Goal: Check status: Check status

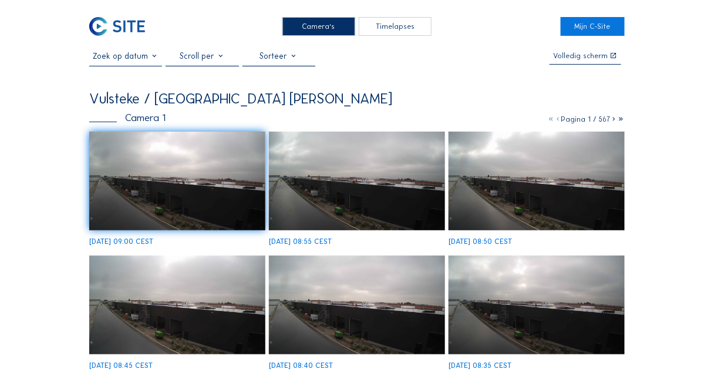
click at [160, 61] on input "text" at bounding box center [125, 56] width 73 height 10
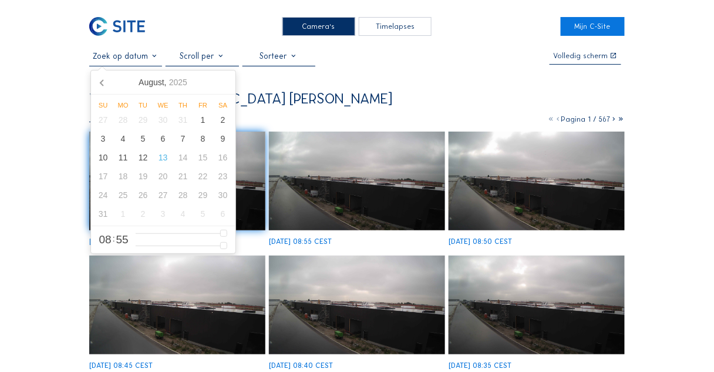
drag, startPoint x: 154, startPoint y: 62, endPoint x: 128, endPoint y: 30, distance: 41.4
click at [154, 61] on input "text" at bounding box center [125, 56] width 73 height 10
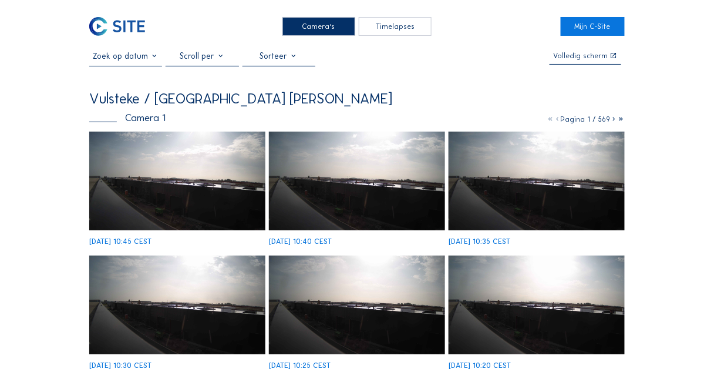
click at [101, 144] on img at bounding box center [177, 181] width 176 height 99
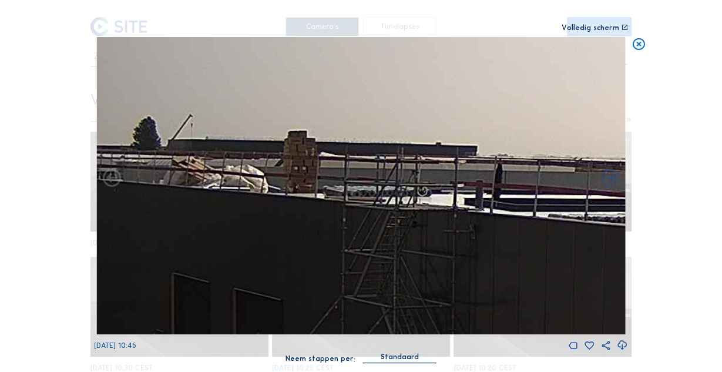
drag, startPoint x: 192, startPoint y: 190, endPoint x: 198, endPoint y: 187, distance: 6.8
click at [198, 187] on img at bounding box center [360, 185] width 529 height 297
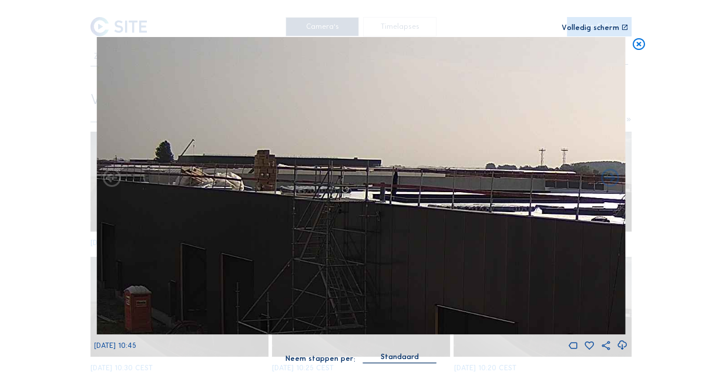
drag, startPoint x: 401, startPoint y: 230, endPoint x: 343, endPoint y: 210, distance: 61.3
click at [345, 211] on img at bounding box center [360, 185] width 529 height 297
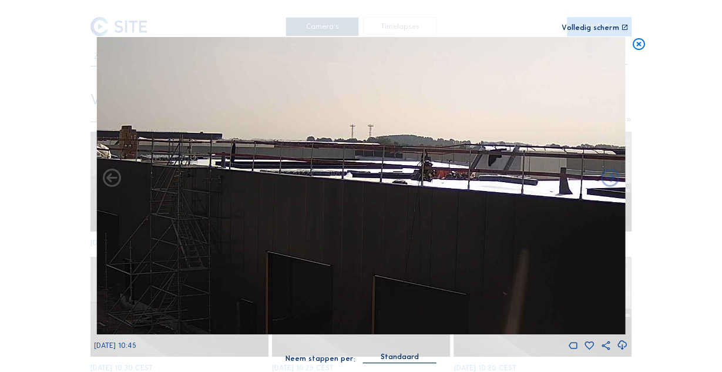
drag, startPoint x: 465, startPoint y: 216, endPoint x: 325, endPoint y: 191, distance: 141.5
click at [338, 193] on img at bounding box center [360, 185] width 529 height 297
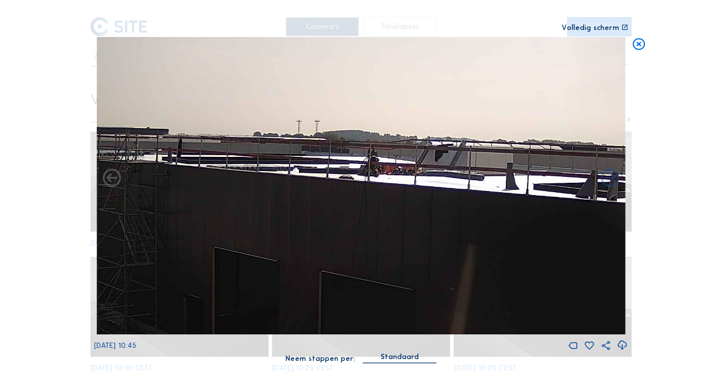
drag, startPoint x: 464, startPoint y: 197, endPoint x: 439, endPoint y: 190, distance: 26.2
click at [444, 198] on img at bounding box center [360, 185] width 529 height 297
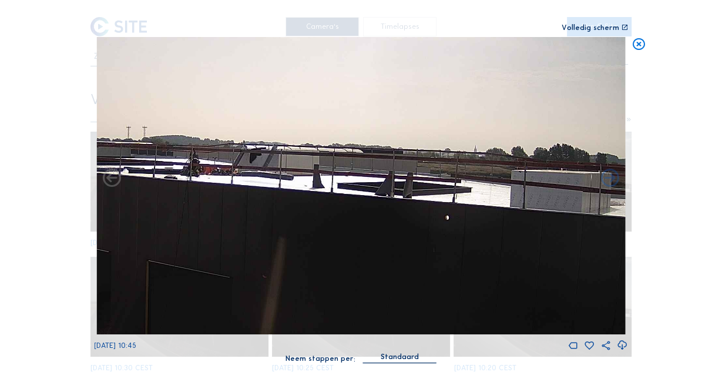
drag, startPoint x: 452, startPoint y: 187, endPoint x: 196, endPoint y: 184, distance: 256.7
click at [196, 184] on img at bounding box center [360, 185] width 529 height 297
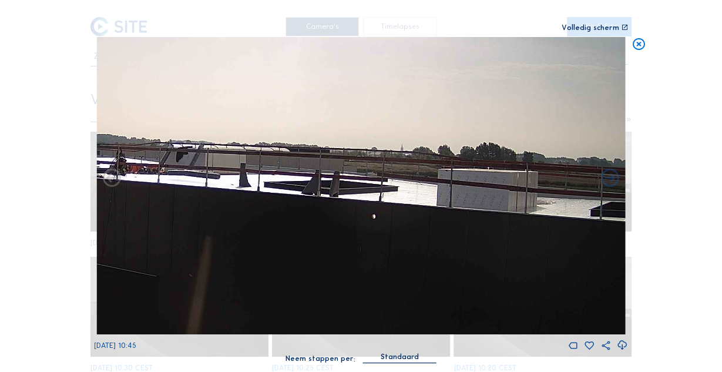
drag, startPoint x: 334, startPoint y: 191, endPoint x: 243, endPoint y: 181, distance: 91.1
click at [248, 181] on img at bounding box center [360, 185] width 529 height 297
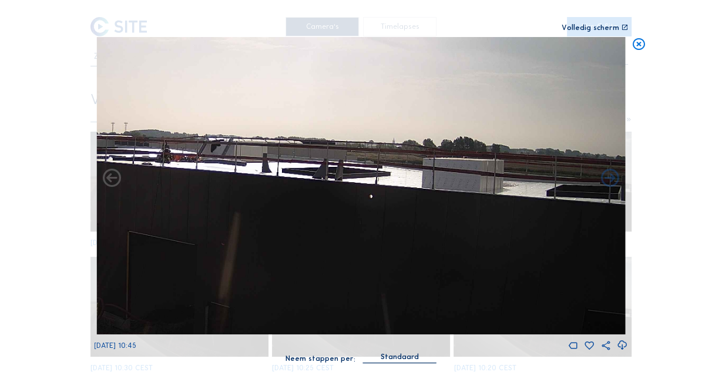
drag, startPoint x: 331, startPoint y: 193, endPoint x: 501, endPoint y: 201, distance: 170.5
click at [490, 200] on img at bounding box center [360, 185] width 529 height 297
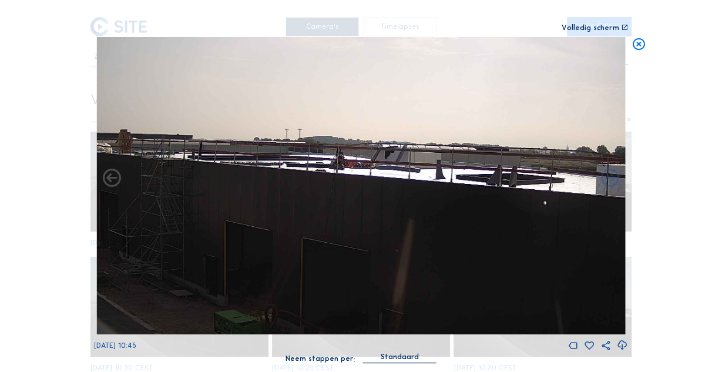
drag, startPoint x: 389, startPoint y: 189, endPoint x: 418, endPoint y: 191, distance: 28.9
click at [419, 191] on img at bounding box center [360, 185] width 529 height 297
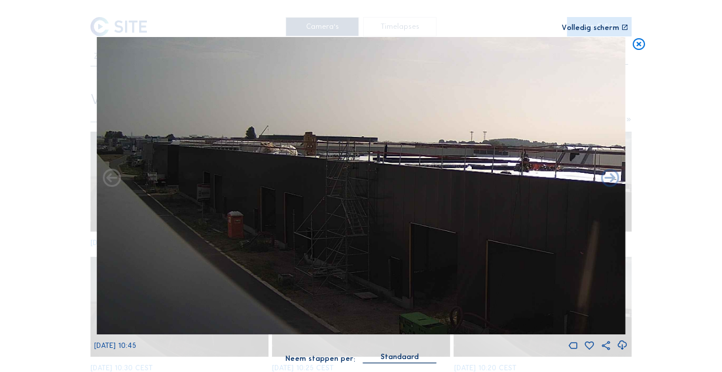
drag, startPoint x: 336, startPoint y: 184, endPoint x: 302, endPoint y: 180, distance: 34.2
click at [340, 184] on img at bounding box center [360, 185] width 529 height 297
